Goal: Task Accomplishment & Management: Use online tool/utility

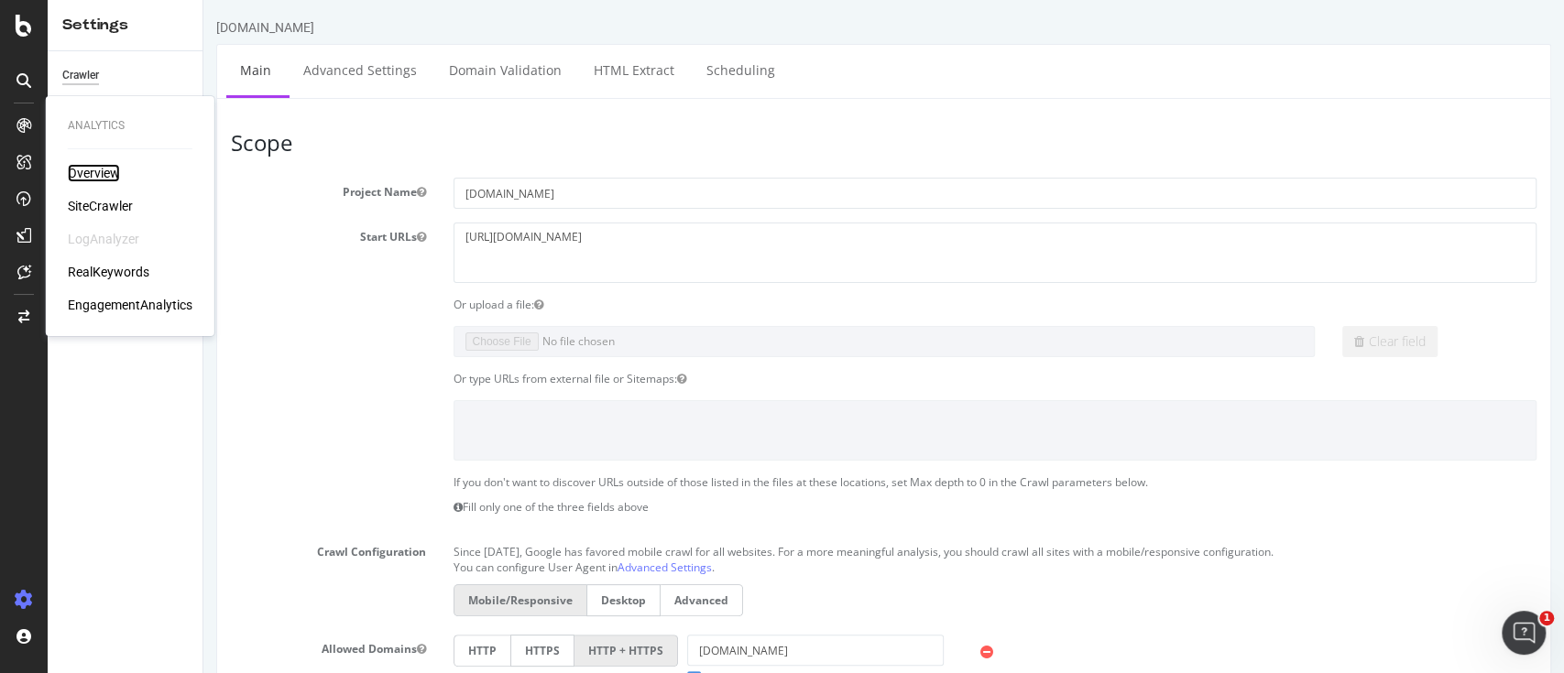
click at [96, 170] on div "Overview" at bounding box center [94, 173] width 52 height 18
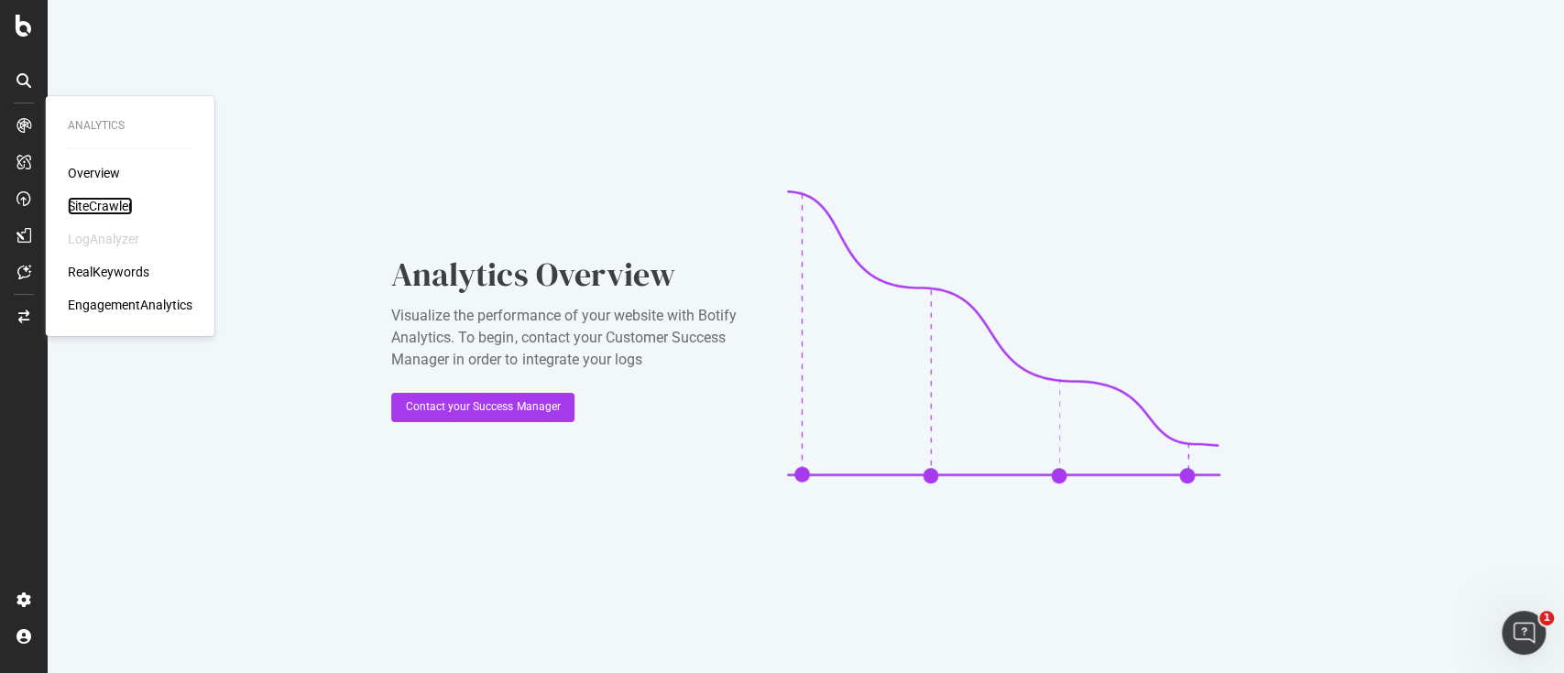
click at [82, 202] on div "SiteCrawler" at bounding box center [100, 206] width 65 height 18
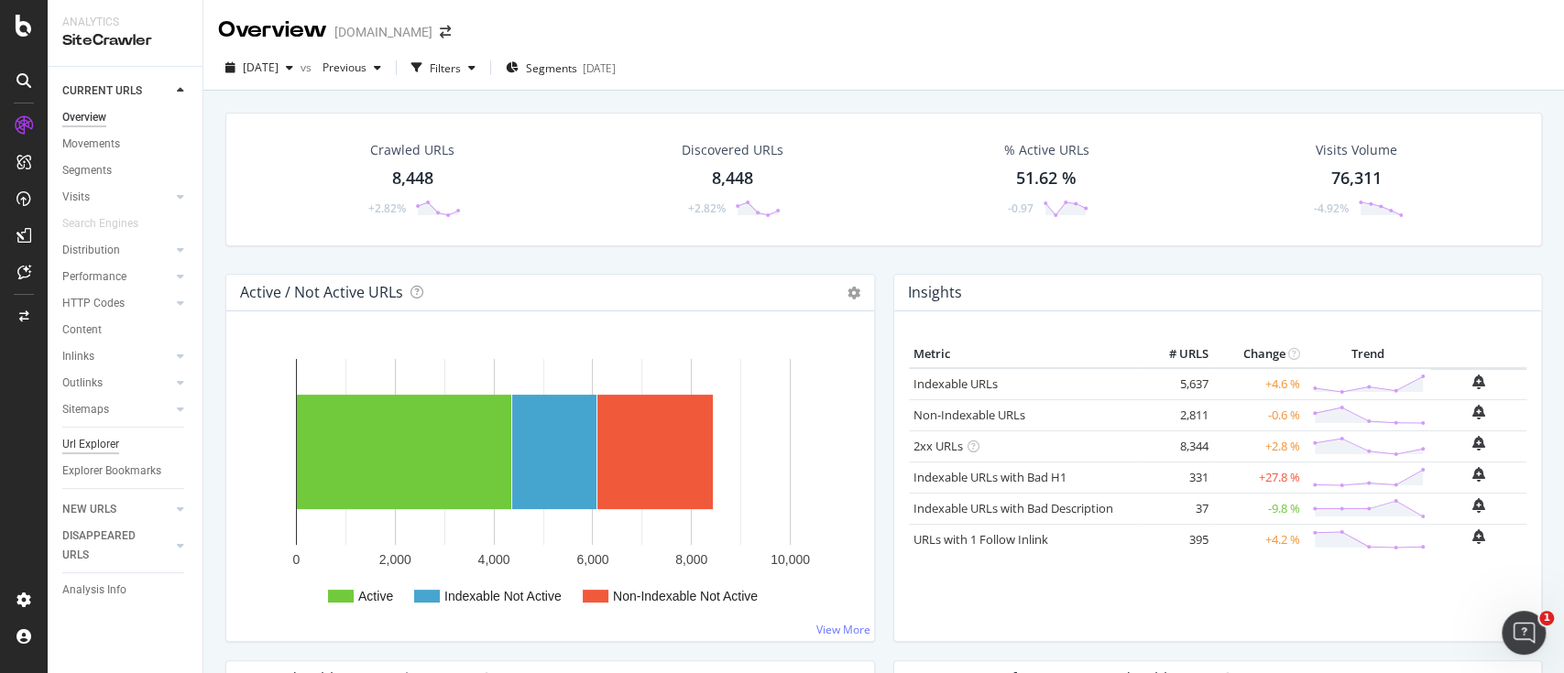
click at [111, 441] on div "Url Explorer" at bounding box center [90, 444] width 57 height 19
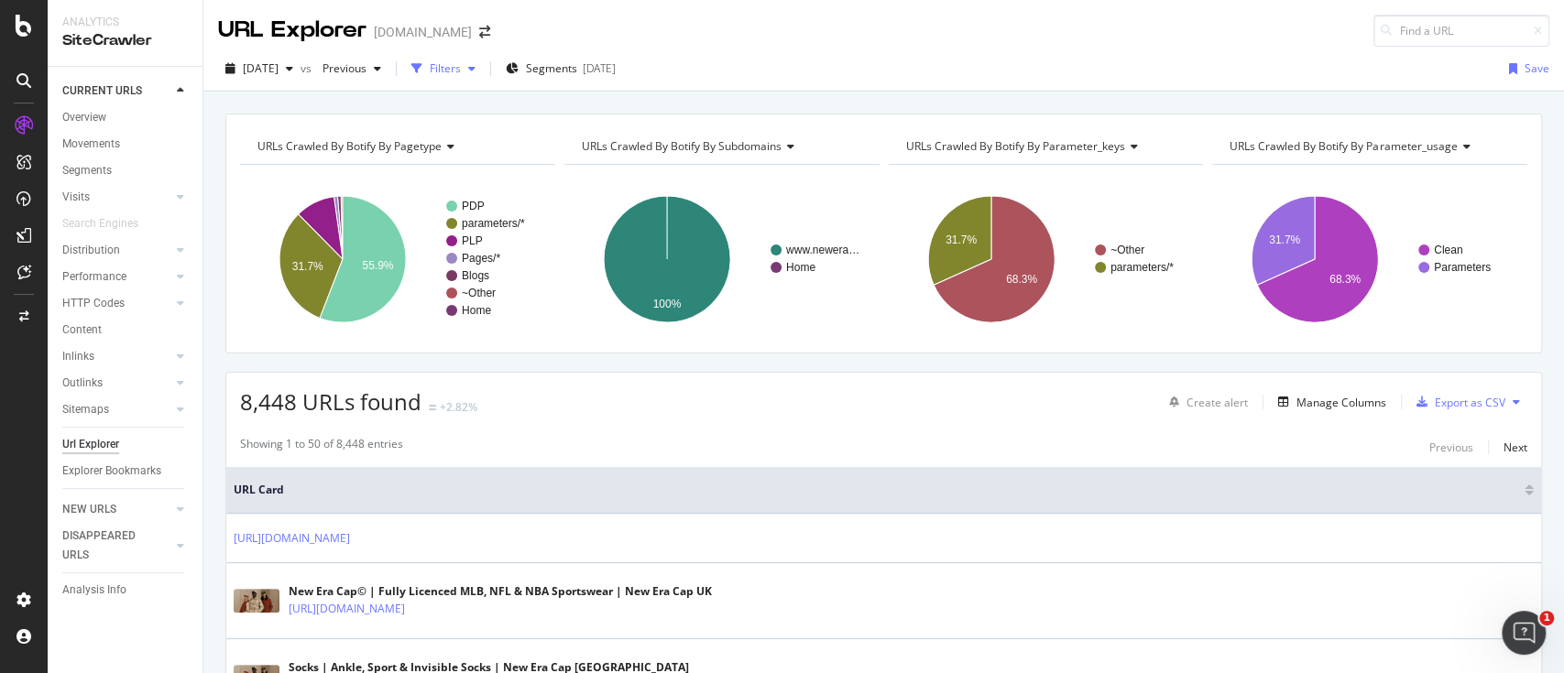
click at [483, 79] on div "Filters" at bounding box center [443, 68] width 79 height 27
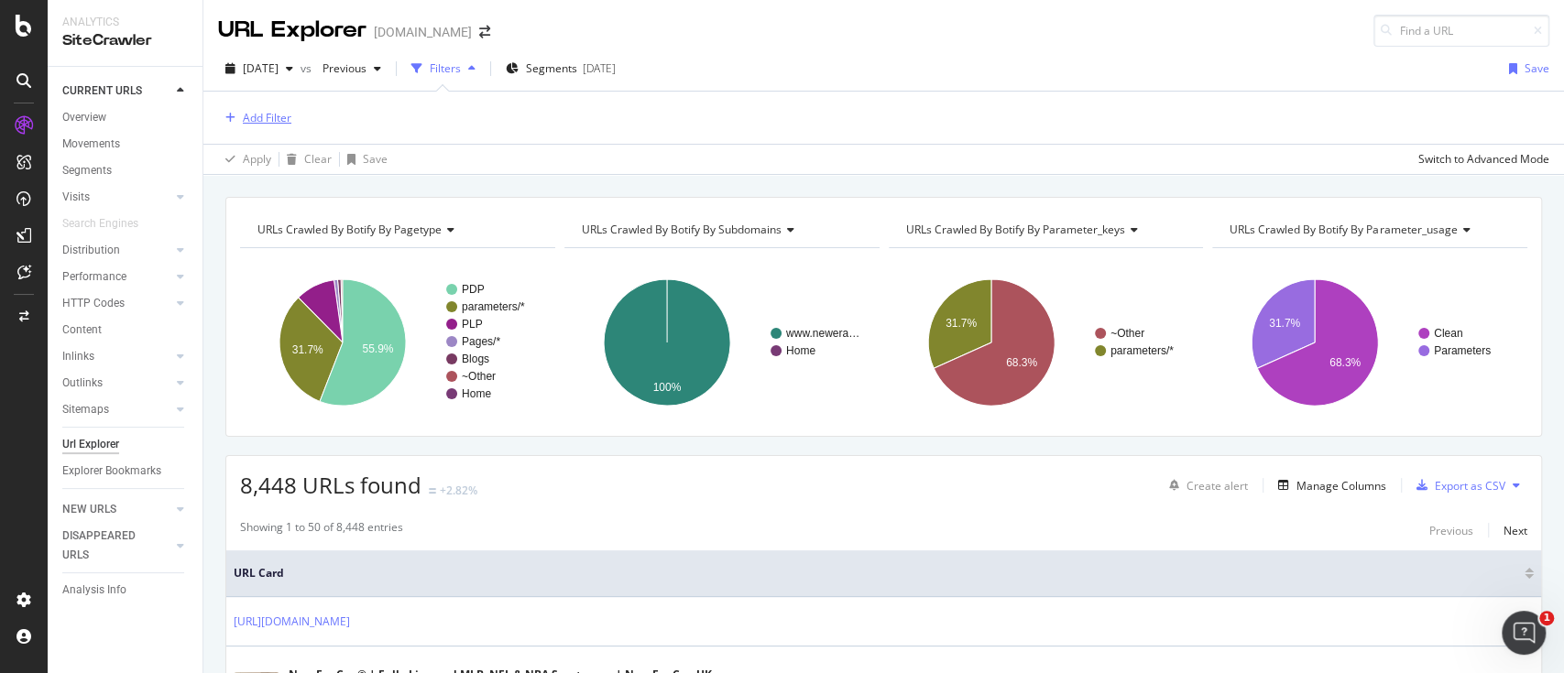
click at [263, 114] on div "Add Filter" at bounding box center [267, 118] width 49 height 16
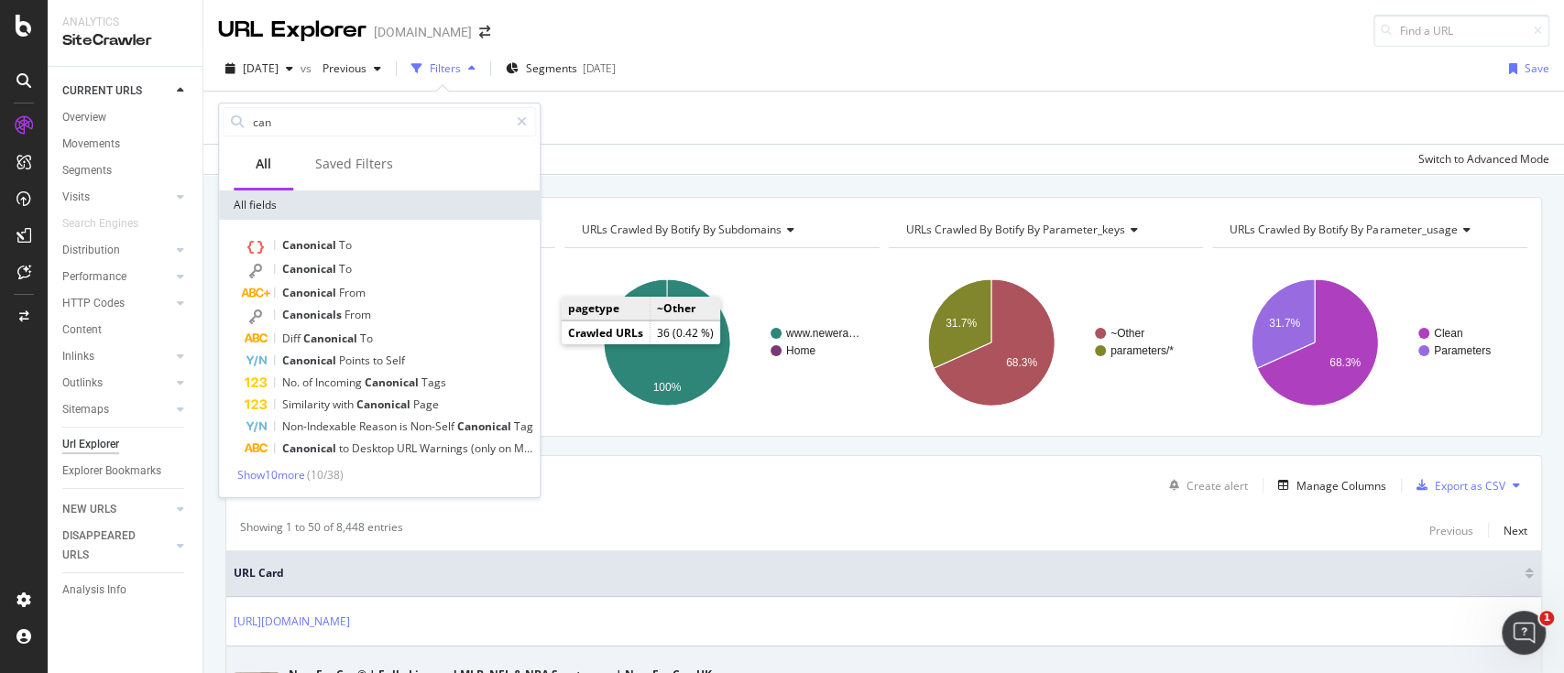
type input "can"
